Goal: Check status: Check status

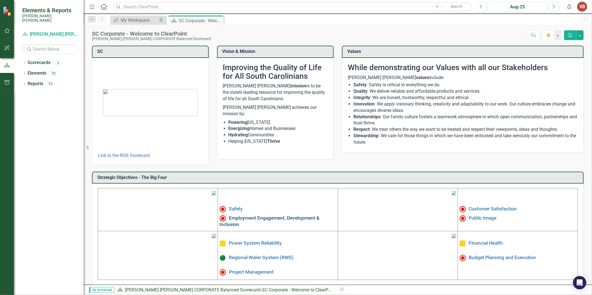
click at [235, 221] on link "Employment Engagement, Development & Inclusion" at bounding box center [269, 222] width 100 height 12
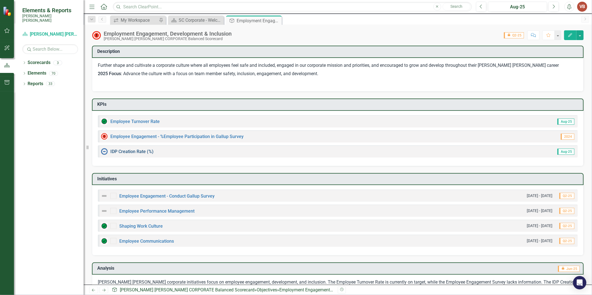
click at [127, 152] on link "IDP Creation Rate (%)" at bounding box center [131, 151] width 43 height 5
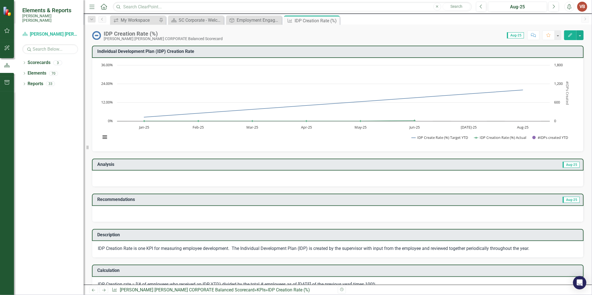
scroll to position [209, 0]
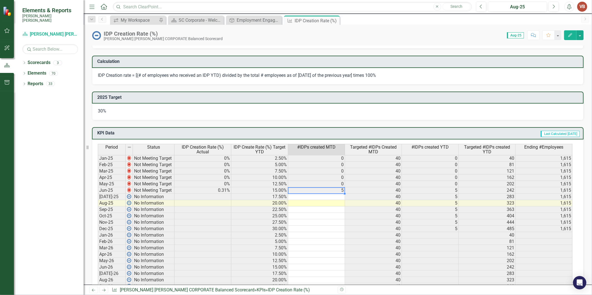
click at [332, 189] on td "5" at bounding box center [316, 190] width 57 height 6
click at [332, 18] on icon "Close" at bounding box center [334, 20] width 6 height 4
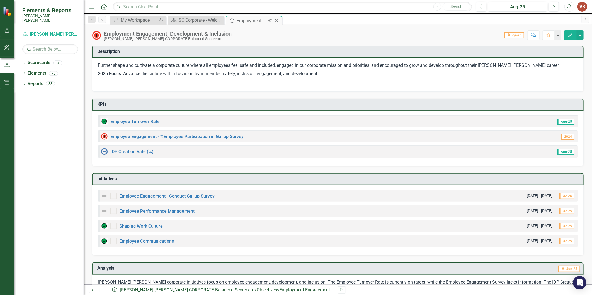
click at [266, 23] on div "Pin" at bounding box center [269, 20] width 7 height 7
click at [278, 21] on icon "Close" at bounding box center [277, 20] width 6 height 4
